Goal: Task Accomplishment & Management: Complete application form

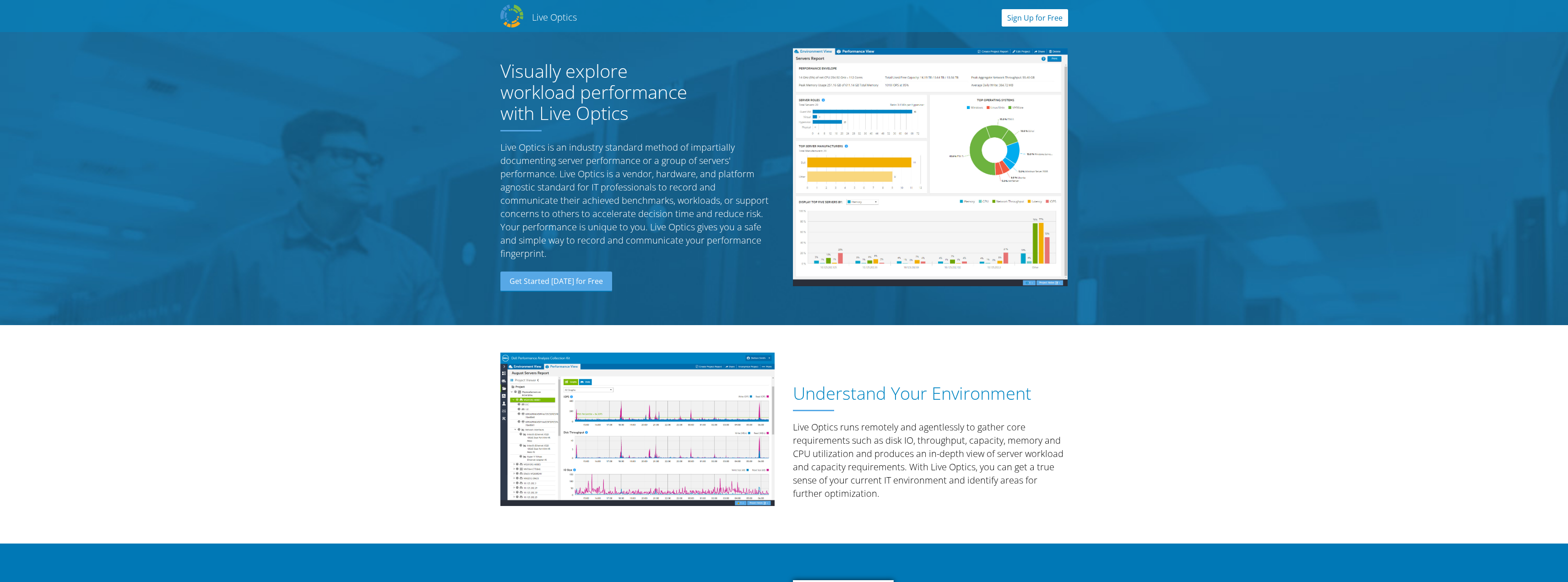
click at [1044, 19] on link "Sign Up for Free" at bounding box center [1035, 18] width 67 height 18
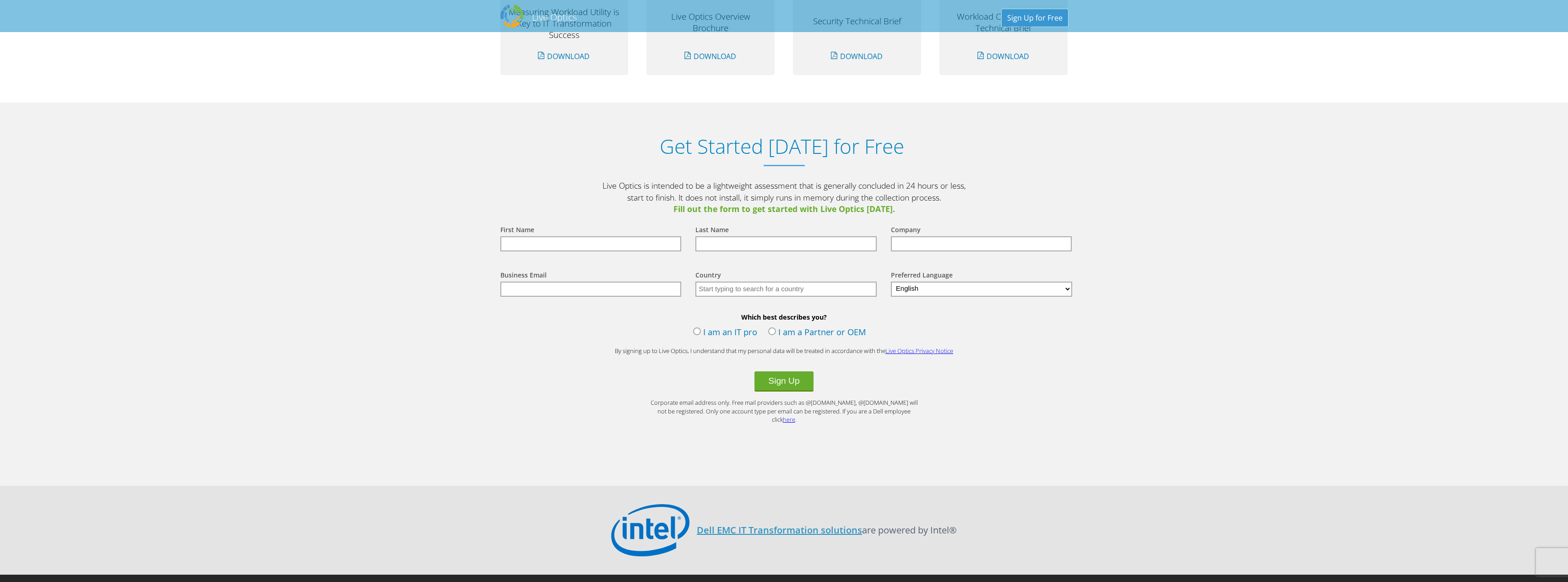
scroll to position [933, 0]
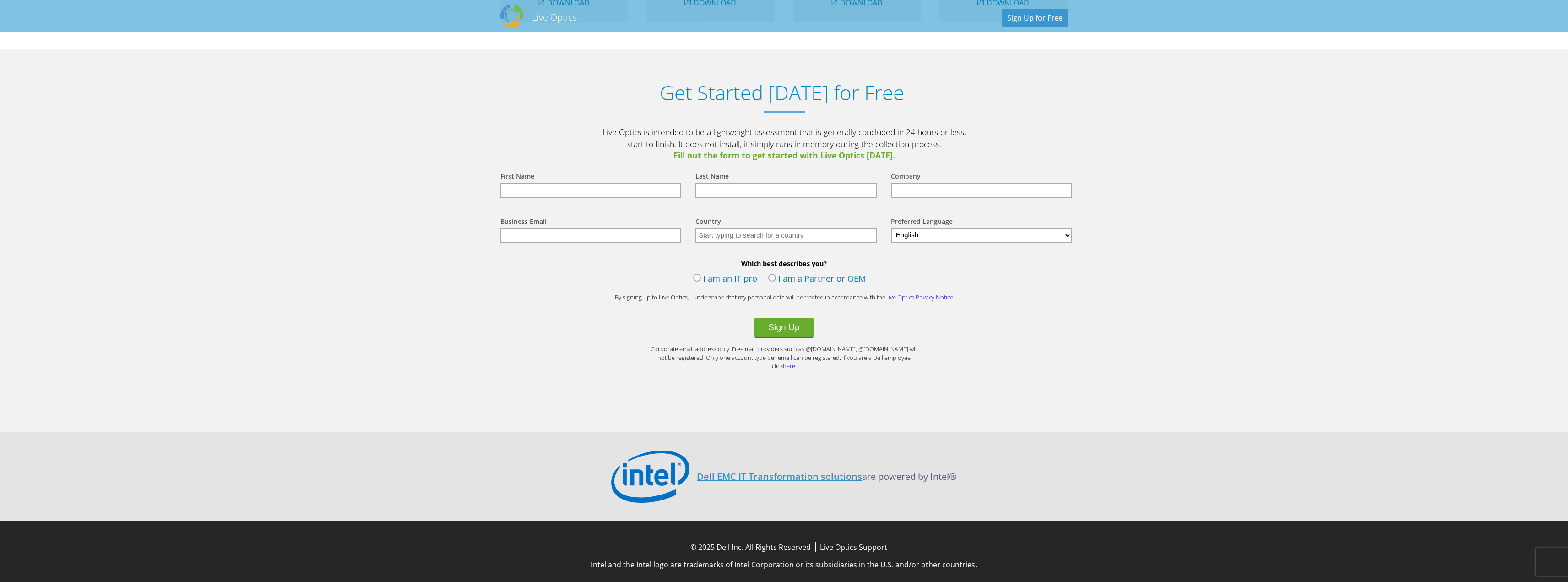
click at [641, 194] on input "text" at bounding box center [591, 190] width 181 height 15
type input "[PERSON_NAME]"
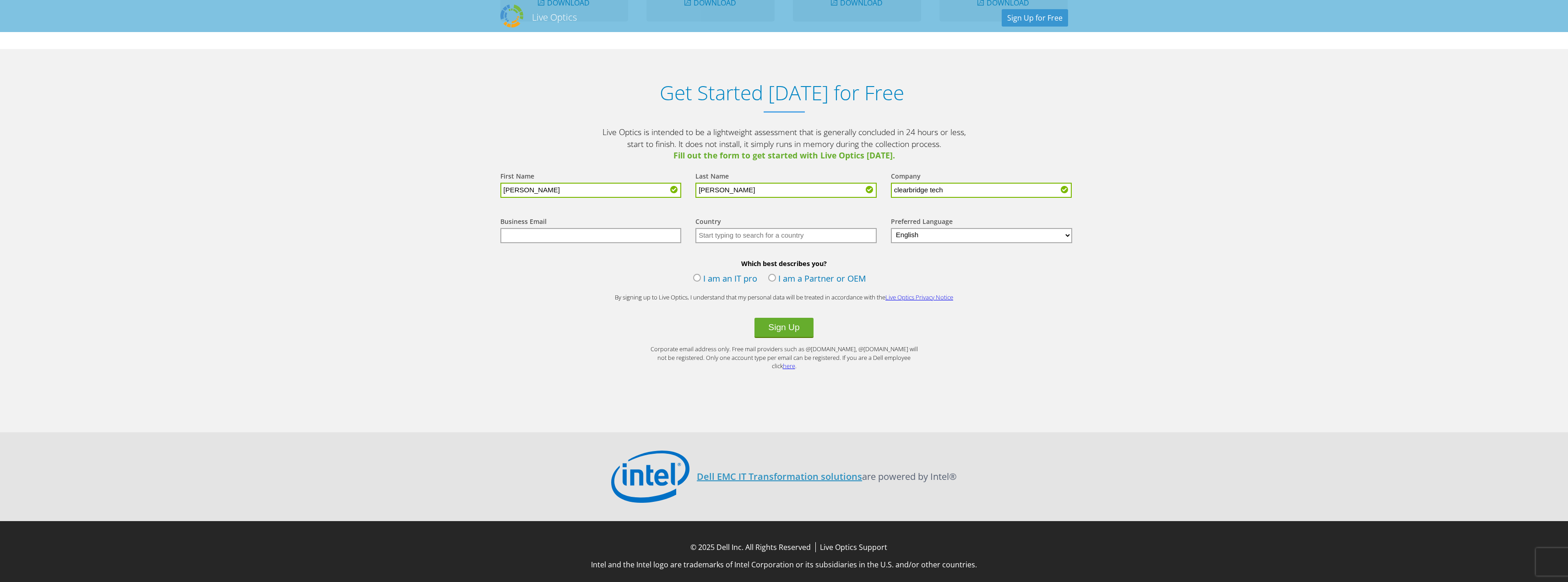
type input "clearbridge tech"
type input "[EMAIL_ADDRESS][DOMAIN_NAME]"
type input "[GEOGRAPHIC_DATA]"
click at [700, 277] on label "I am an IT pro" at bounding box center [726, 279] width 64 height 14
click at [0, 0] on input "I am an IT pro" at bounding box center [0, 0] width 0 height 0
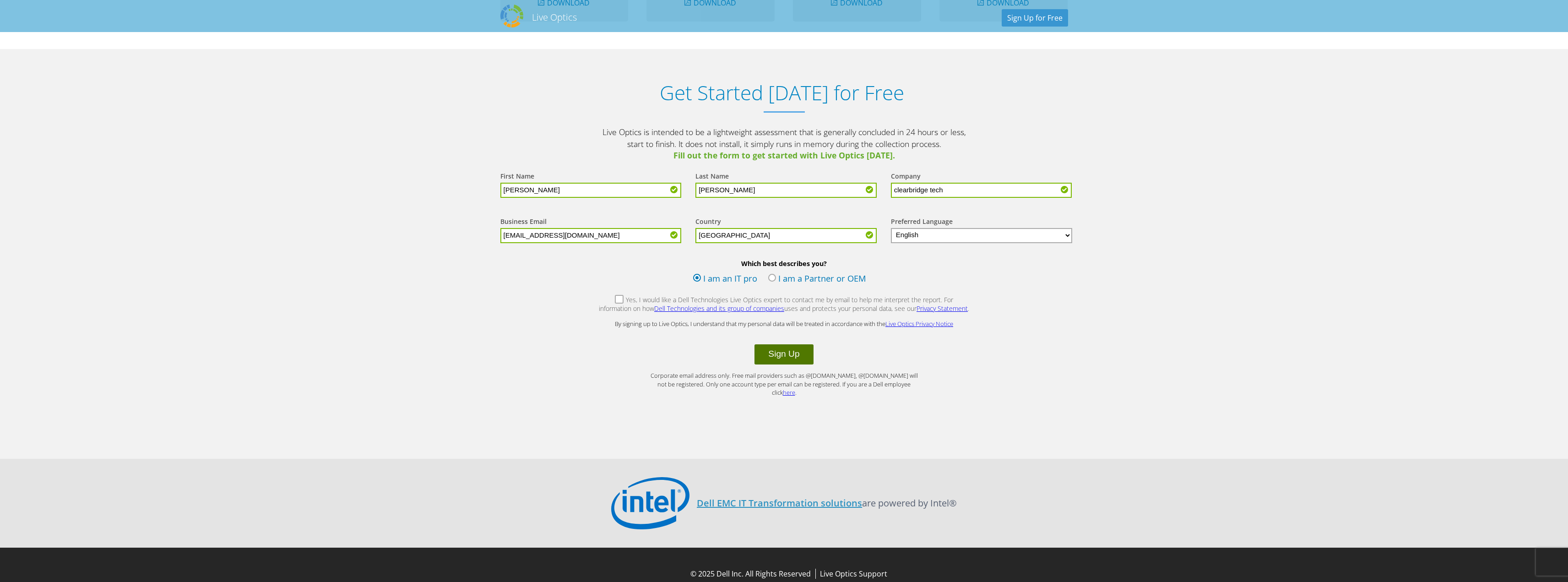
click at [788, 353] on button "Sign Up" at bounding box center [784, 354] width 59 height 20
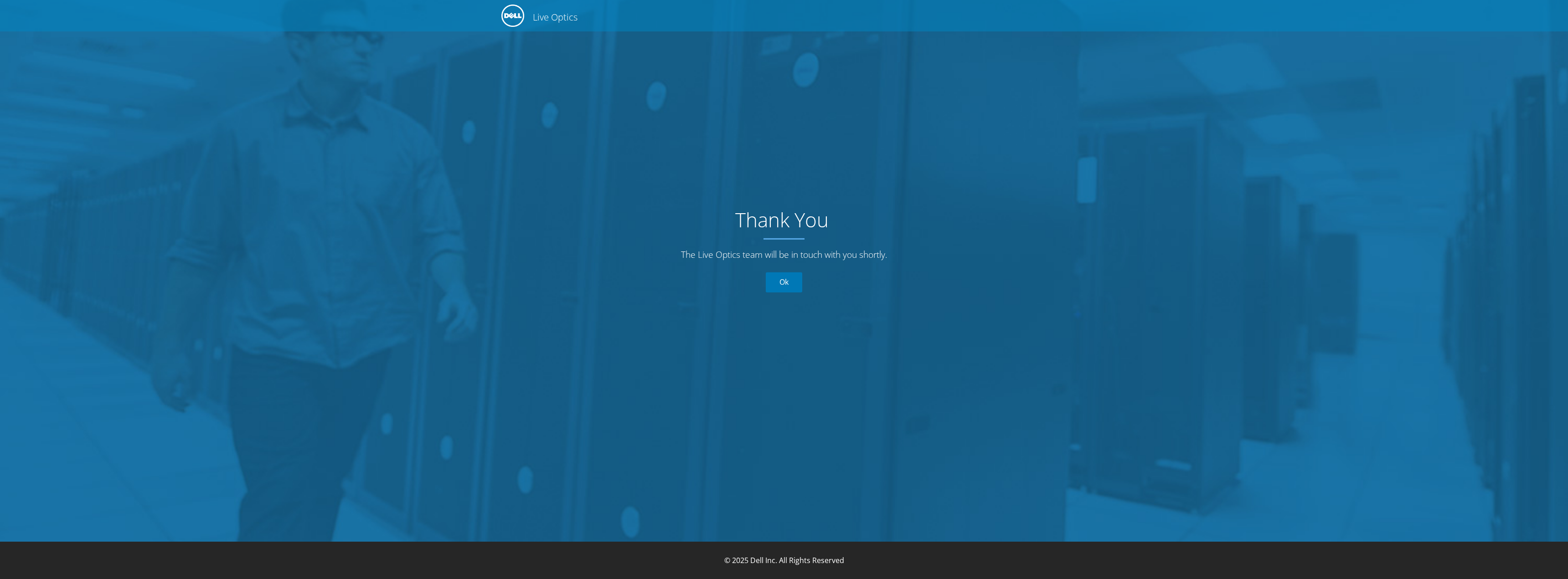
click at [785, 280] on link "Ok" at bounding box center [784, 282] width 36 height 20
